Goal: Register for event/course

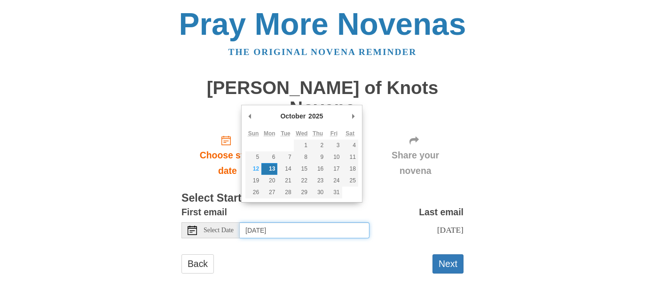
click at [364, 222] on input "[DATE]" at bounding box center [305, 230] width 130 height 16
type input "[DATE]"
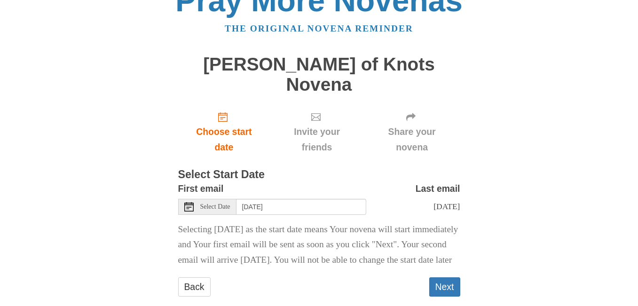
scroll to position [36, 0]
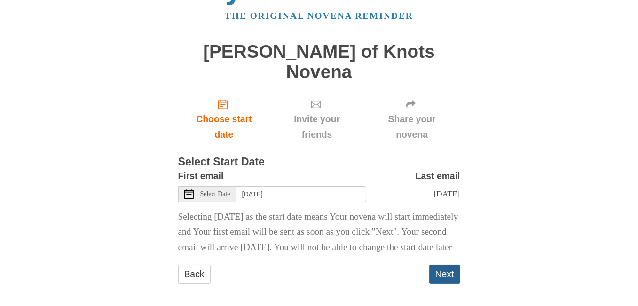
click at [443, 267] on button "Next" at bounding box center [444, 274] width 31 height 19
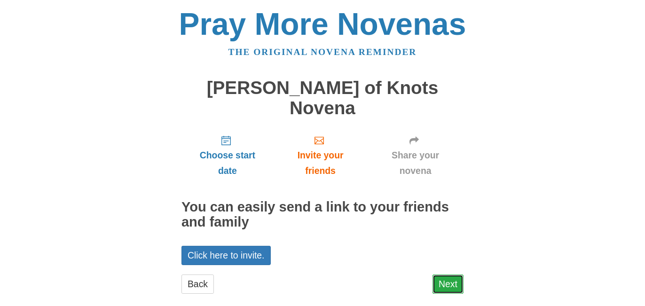
click at [443, 275] on link "Next" at bounding box center [448, 284] width 31 height 19
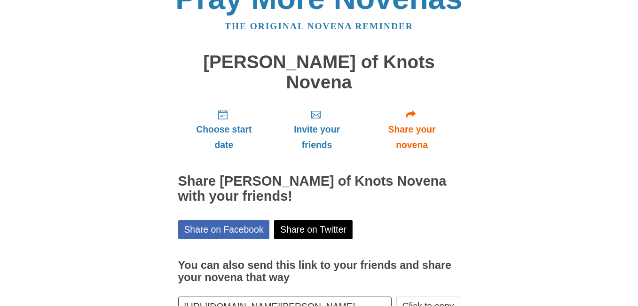
scroll to position [71, 0]
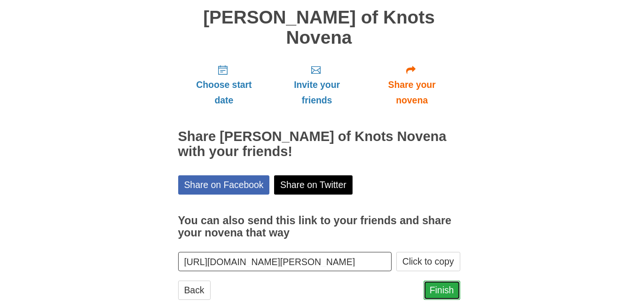
click at [436, 281] on link "Finish" at bounding box center [442, 290] width 37 height 19
